Goal: Use online tool/utility

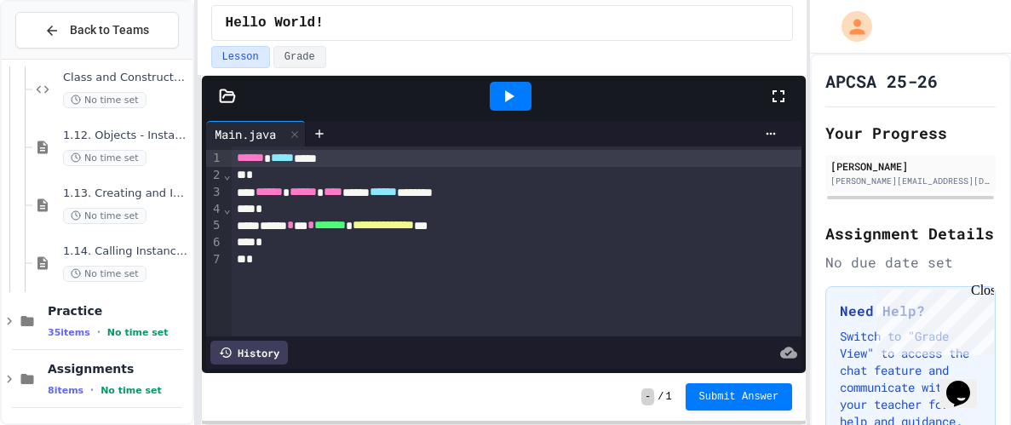
click at [308, 254] on div "*" at bounding box center [517, 259] width 571 height 17
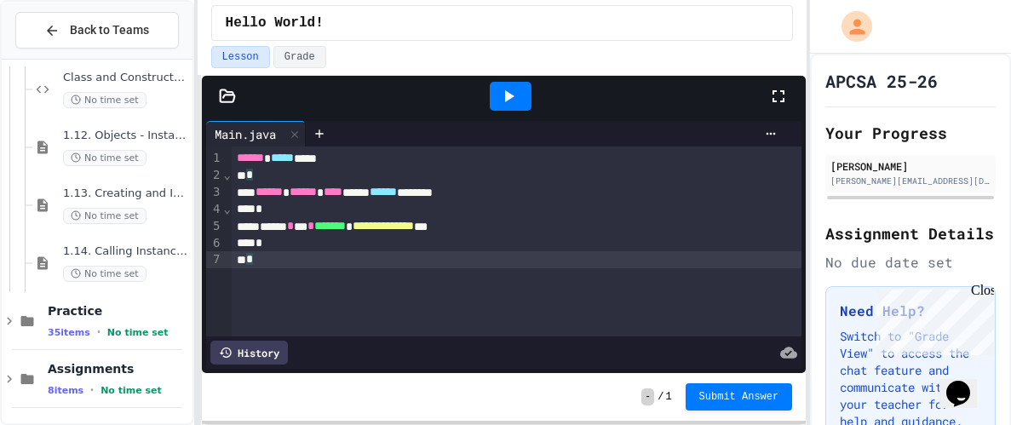
click at [338, 238] on div "*" at bounding box center [517, 243] width 571 height 17
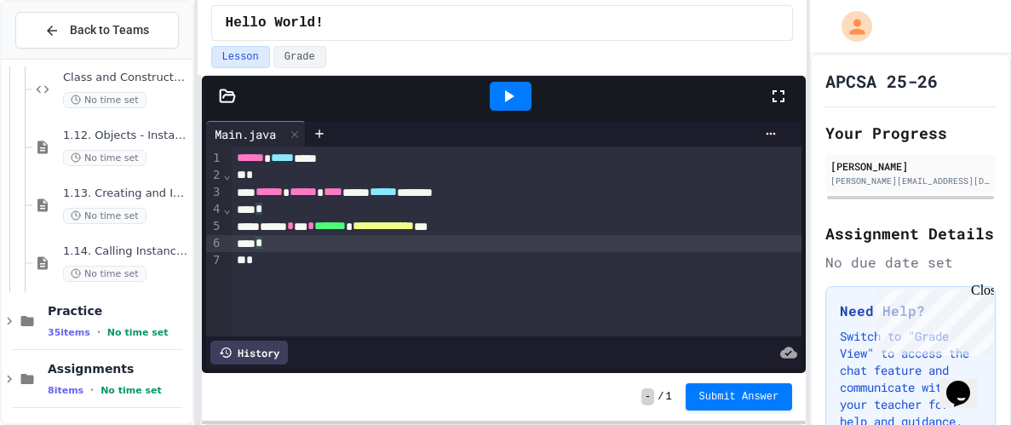
click at [347, 252] on div "*" at bounding box center [517, 260] width 571 height 17
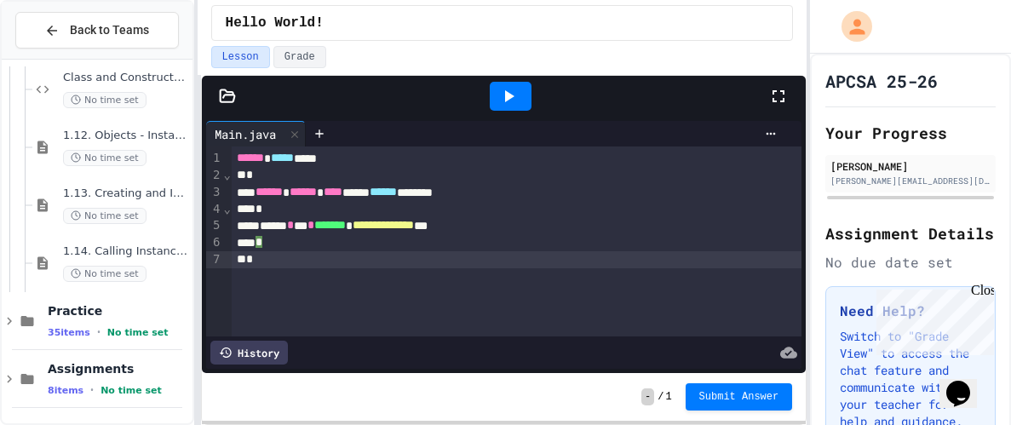
click at [347, 252] on div "*" at bounding box center [517, 259] width 571 height 17
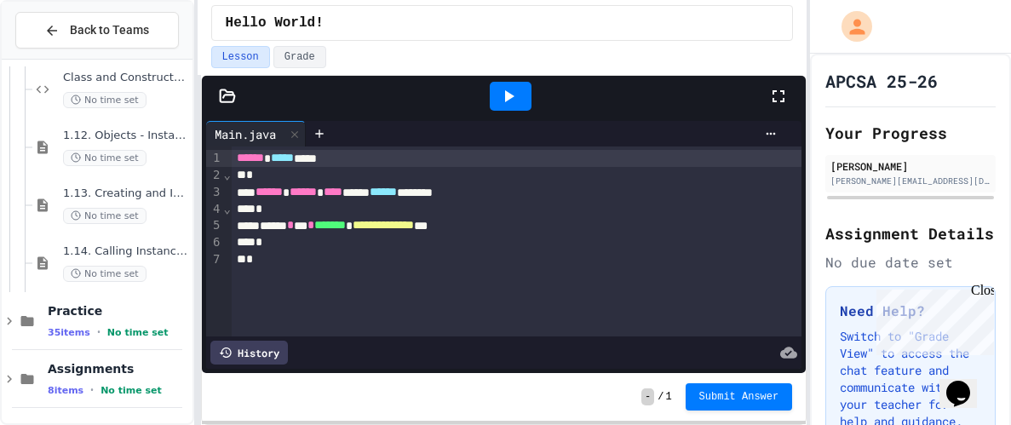
click at [309, 268] on div "**********" at bounding box center [517, 241] width 571 height 190
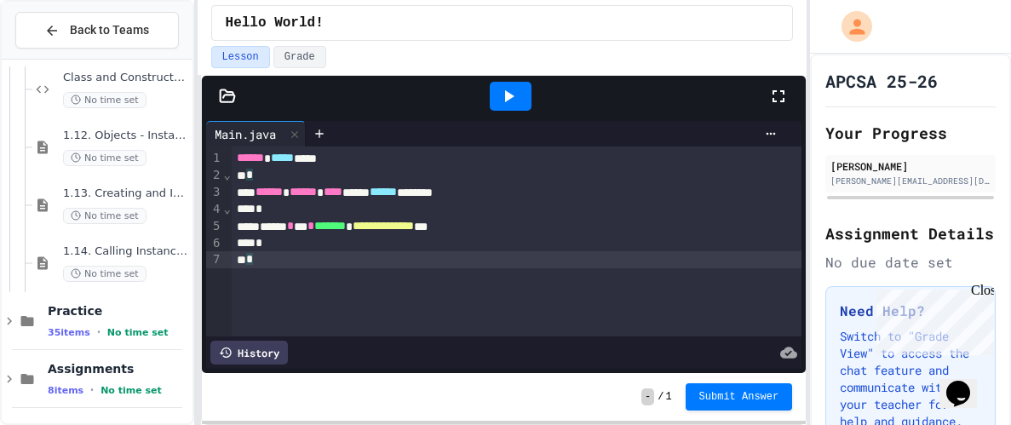
click at [774, 95] on icon at bounding box center [778, 96] width 20 height 20
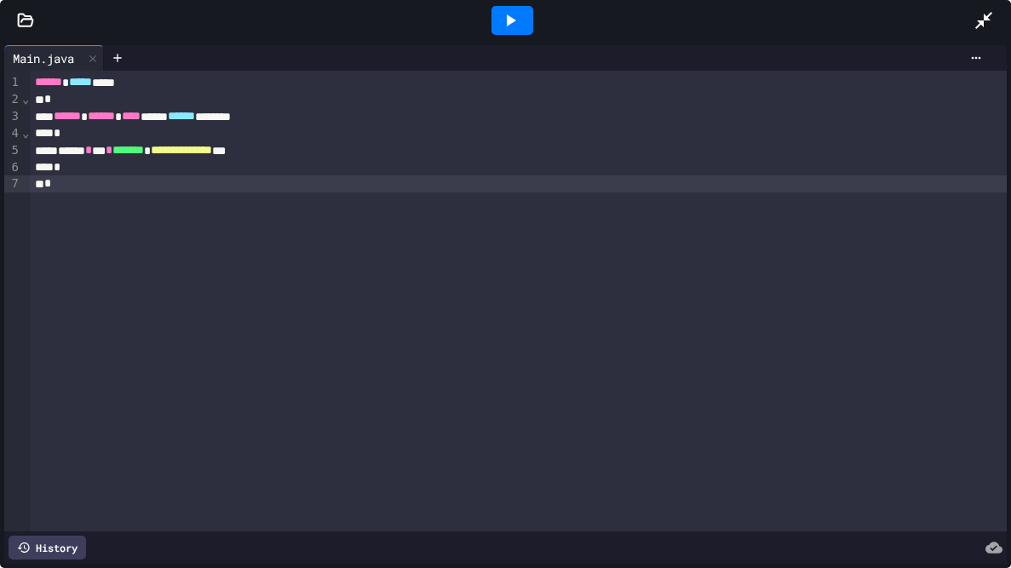
click at [475, 8] on div at bounding box center [512, 20] width 922 height 46
click at [495, 13] on div at bounding box center [512, 20] width 42 height 29
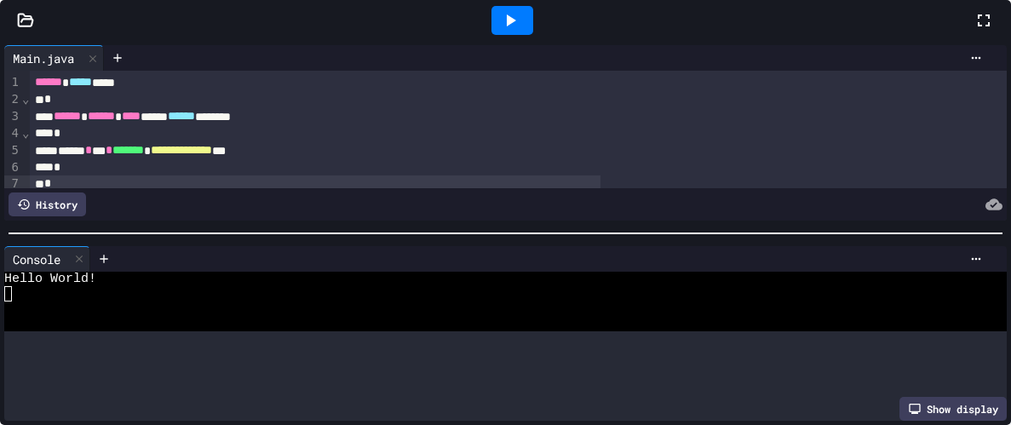
scroll to position [72, 0]
